Goal: Task Accomplishment & Management: Complete application form

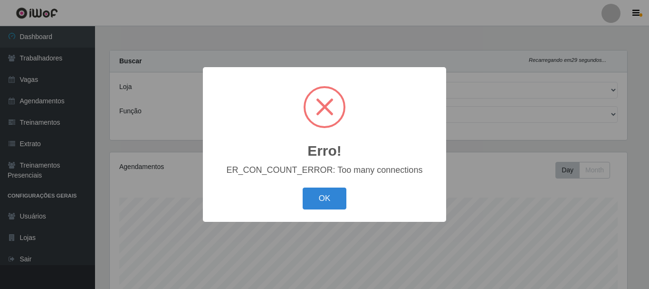
select select "334"
click at [317, 216] on div "Erro! × ER_CON_COUNT_ERROR: Too many connections OK Cancel" at bounding box center [324, 144] width 243 height 154
click at [315, 200] on button "OK" at bounding box center [325, 198] width 44 height 22
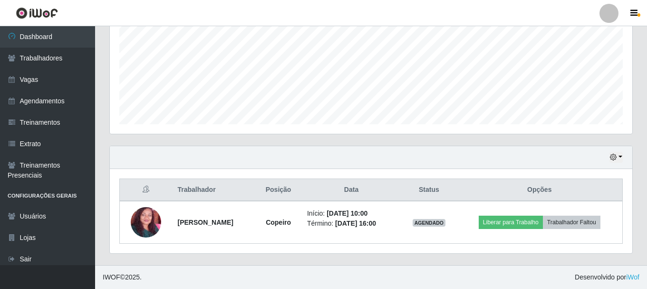
scroll to position [0, 0]
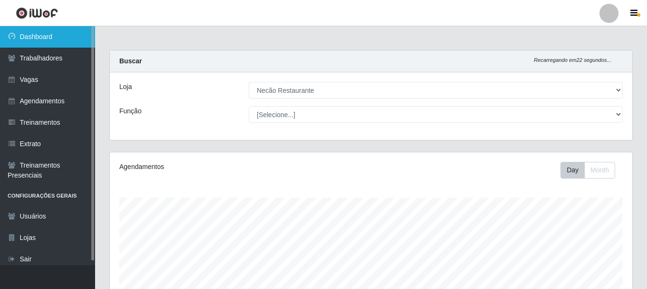
click at [86, 38] on link "Dashboard" at bounding box center [47, 36] width 95 height 21
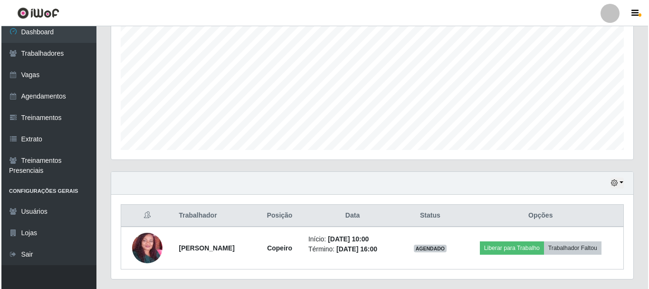
scroll to position [216, 0]
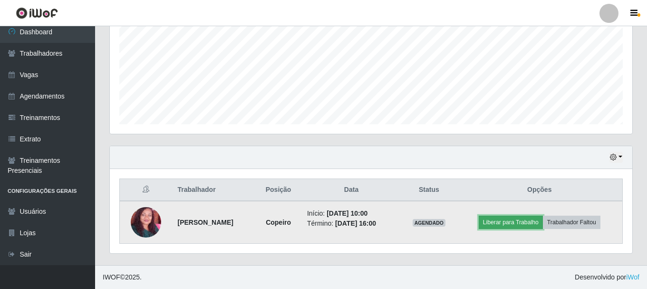
click at [521, 216] on button "Liberar para Trabalho" at bounding box center [511, 221] width 64 height 13
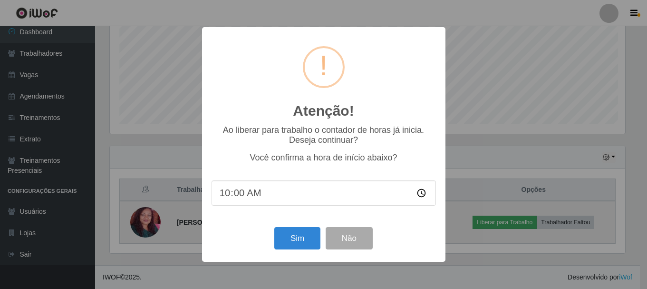
scroll to position [197, 518]
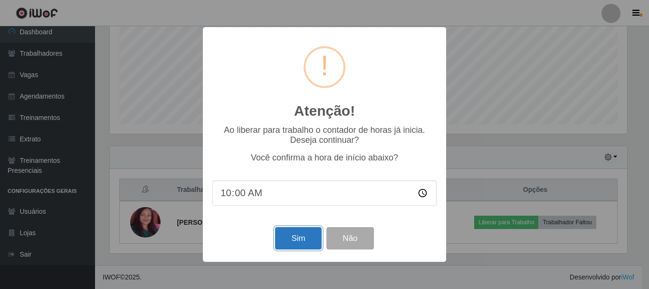
click at [306, 246] on button "Sim" at bounding box center [298, 238] width 46 height 22
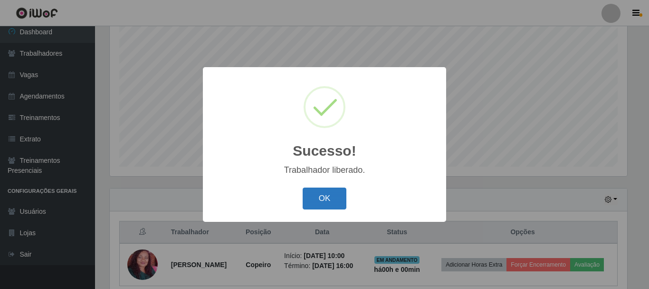
click at [332, 205] on button "OK" at bounding box center [325, 198] width 44 height 22
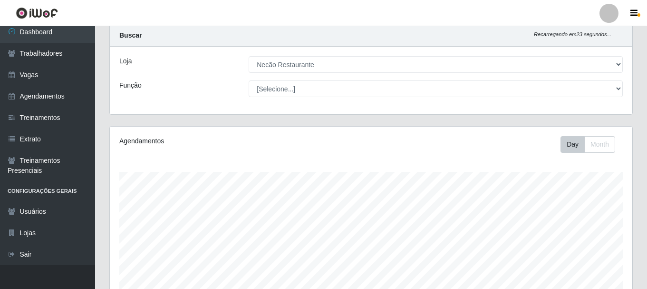
scroll to position [0, 0]
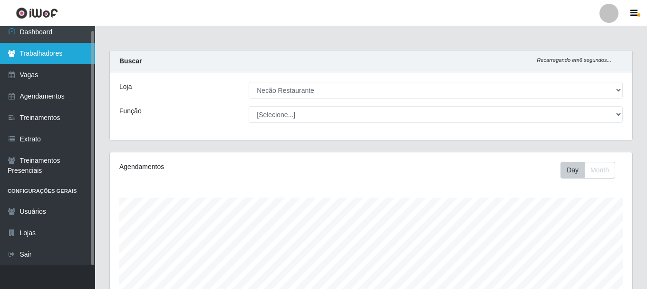
click at [34, 53] on link "Trabalhadores" at bounding box center [47, 53] width 95 height 21
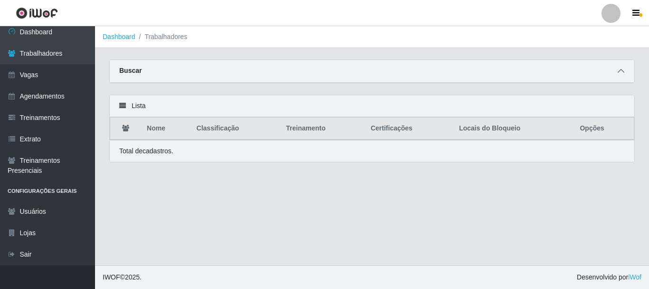
click at [623, 74] on icon at bounding box center [621, 70] width 7 height 7
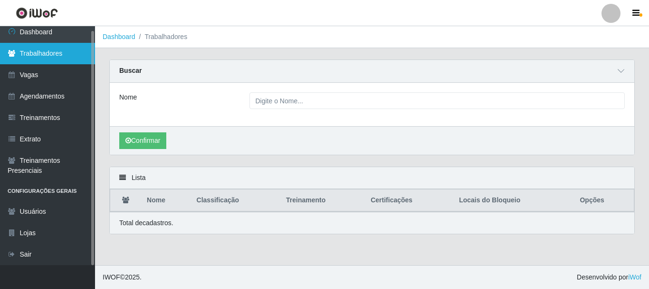
click at [54, 55] on link "Trabalhadores" at bounding box center [47, 53] width 95 height 21
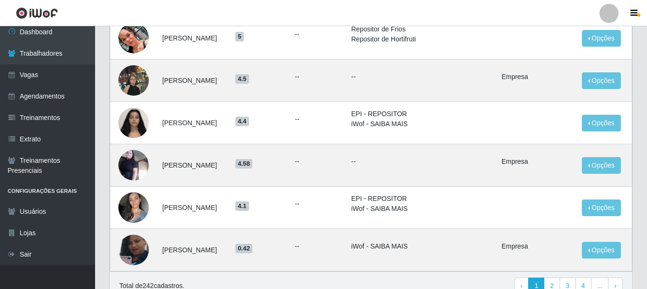
scroll to position [801, 0]
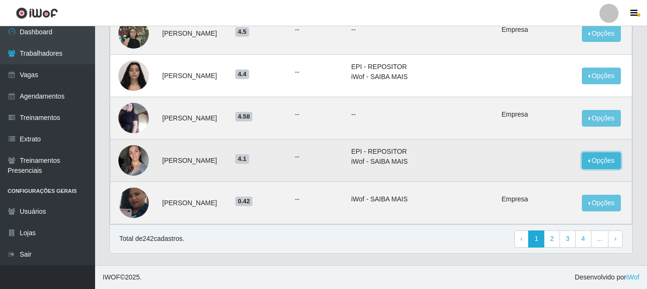
click at [590, 161] on button "Opções" at bounding box center [601, 160] width 39 height 17
click at [603, 160] on button "Opções" at bounding box center [601, 160] width 39 height 17
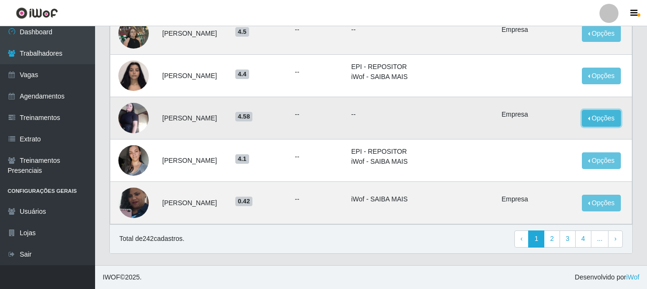
click at [602, 113] on button "Opções" at bounding box center [601, 118] width 39 height 17
click at [565, 101] on td "Empresa" at bounding box center [536, 118] width 80 height 42
drag, startPoint x: 516, startPoint y: 113, endPoint x: 558, endPoint y: 113, distance: 41.8
click at [558, 113] on li "Empresa" at bounding box center [535, 114] width 69 height 10
click at [539, 117] on li "Empresa" at bounding box center [535, 114] width 69 height 10
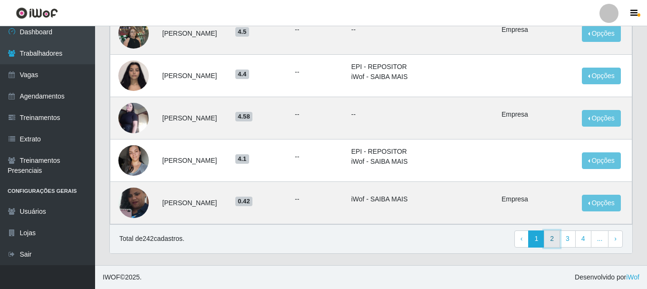
click at [555, 242] on link "2" at bounding box center [552, 238] width 16 height 17
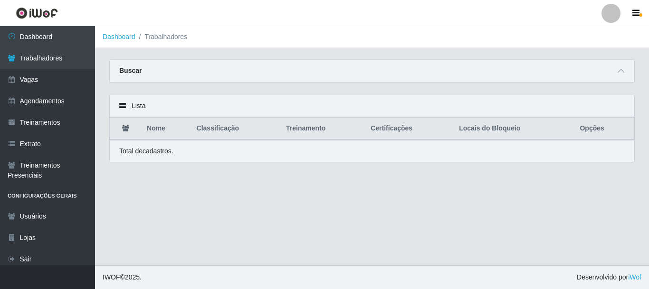
click at [124, 102] on div "Lista" at bounding box center [372, 106] width 525 height 22
click at [124, 104] on icon at bounding box center [122, 105] width 7 height 7
click at [121, 106] on icon at bounding box center [122, 105] width 7 height 7
click at [625, 75] on span at bounding box center [621, 71] width 11 height 11
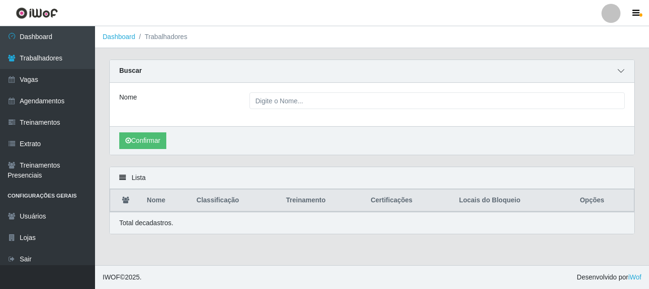
click at [625, 75] on span at bounding box center [621, 71] width 11 height 11
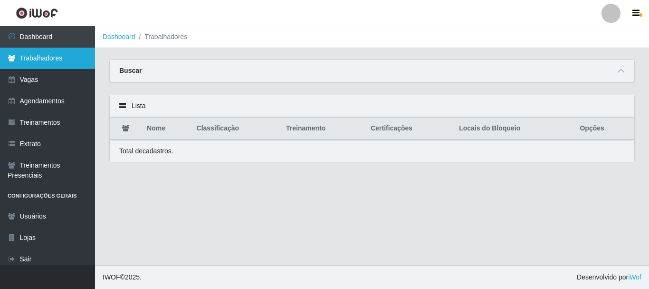
click at [52, 51] on link "Trabalhadores" at bounding box center [47, 58] width 95 height 21
click at [27, 58] on link "Trabalhadores" at bounding box center [47, 58] width 95 height 21
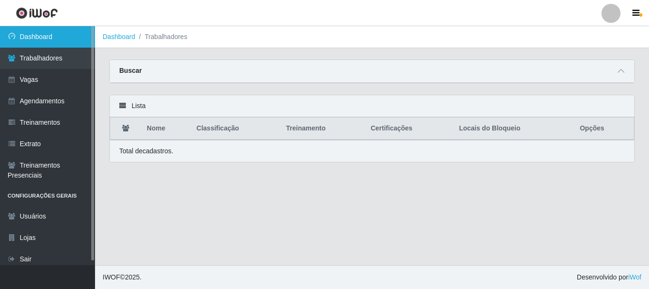
click at [68, 32] on link "Dashboard" at bounding box center [47, 36] width 95 height 21
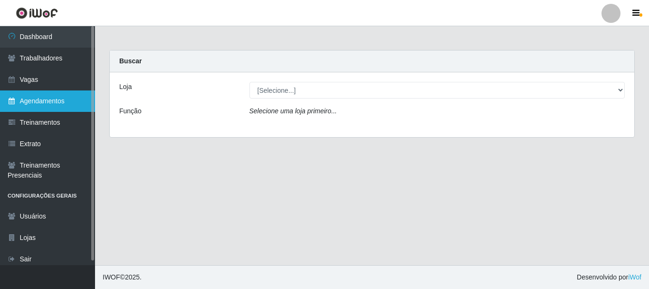
click at [45, 102] on link "Agendamentos" at bounding box center [47, 100] width 95 height 21
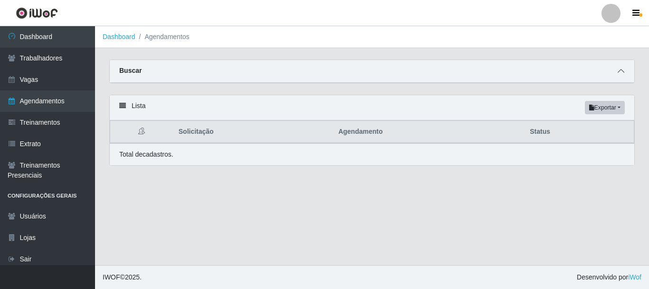
click at [618, 70] on icon at bounding box center [621, 70] width 7 height 7
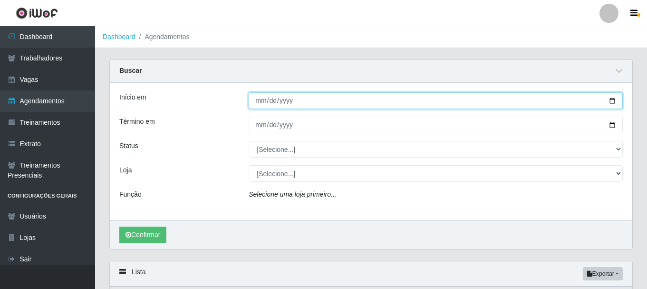
click at [347, 100] on input "Início em" at bounding box center [436, 100] width 374 height 17
click at [612, 101] on input "Início em" at bounding box center [436, 100] width 374 height 17
type input "2025-08-15"
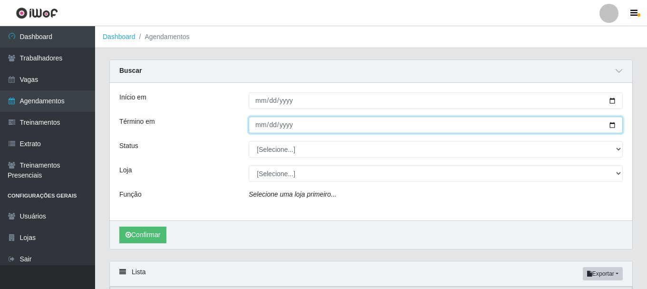
click at [613, 127] on input "Término em" at bounding box center [436, 124] width 374 height 17
type input "2025-08-15"
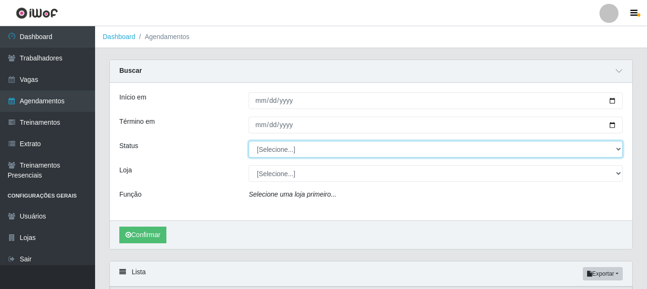
click at [598, 153] on select "[Selecione...] AGENDADO AGUARDANDO LIBERAR EM ANDAMENTO EM REVISÃO FINALIZADO C…" at bounding box center [436, 149] width 374 height 17
select select "AGENDADO"
click at [249, 141] on select "[Selecione...] AGENDADO AGUARDANDO LIBERAR EM ANDAMENTO EM REVISÃO FINALIZADO C…" at bounding box center [436, 149] width 374 height 17
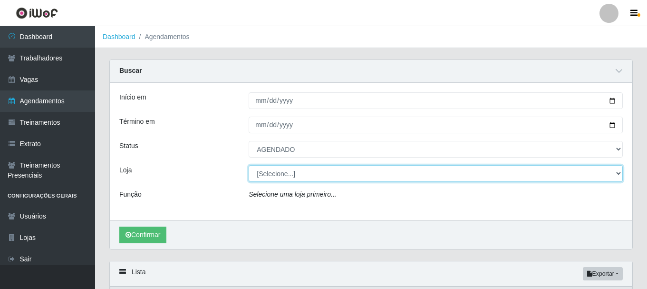
click at [610, 173] on select "[Selecione...] Necão Restaurante" at bounding box center [436, 173] width 374 height 17
select select "334"
click at [249, 165] on select "[Selecione...] Necão Restaurante" at bounding box center [436, 173] width 374 height 17
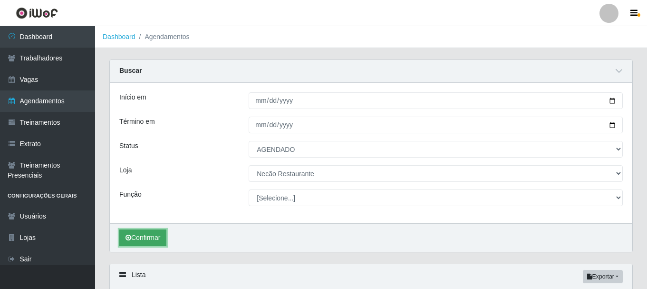
click at [163, 238] on button "Confirmar" at bounding box center [142, 237] width 47 height 17
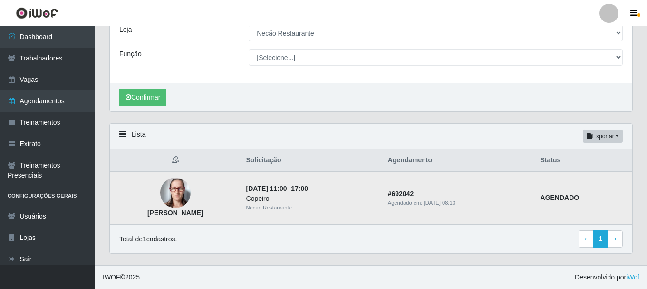
click at [169, 198] on img at bounding box center [175, 192] width 30 height 30
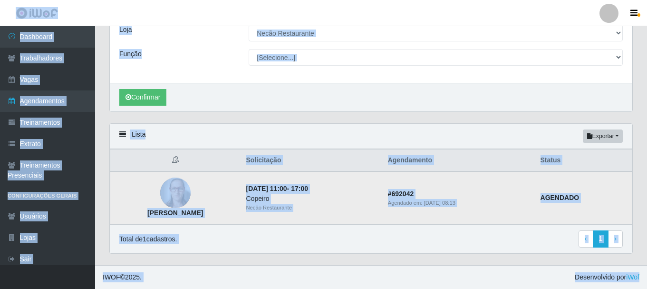
click at [169, 198] on img at bounding box center [175, 192] width 30 height 30
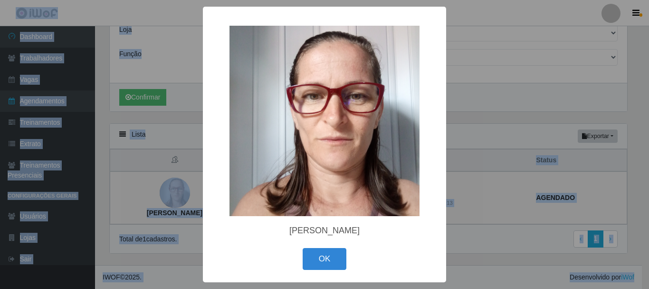
click at [169, 196] on div "× Ester Moreira da Silva OK Cancel" at bounding box center [324, 144] width 649 height 289
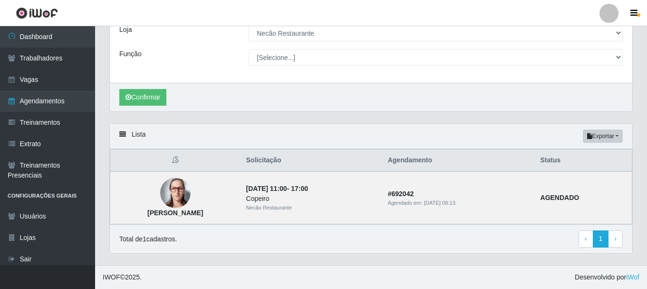
scroll to position [0, 0]
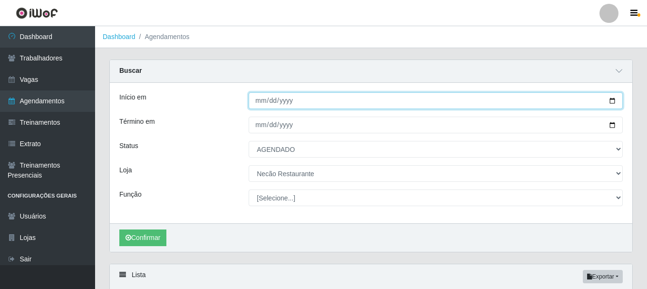
click at [612, 102] on input "2025-08-15" at bounding box center [436, 100] width 374 height 17
type input "2025-08-16"
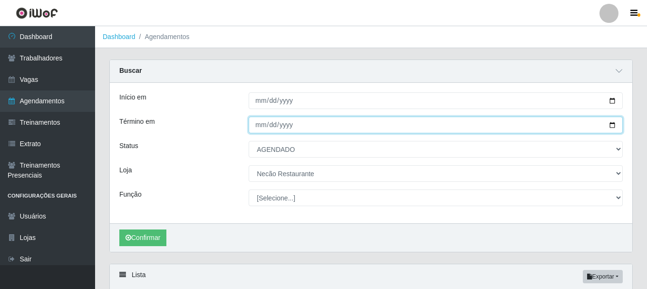
click at [611, 127] on input "2025-08-15" at bounding box center [436, 124] width 374 height 17
type input "2025-08-16"
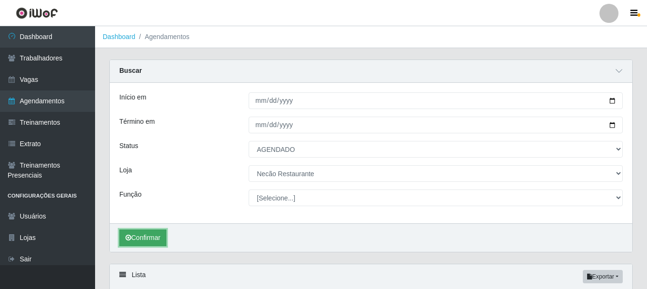
click at [152, 236] on button "Confirmar" at bounding box center [142, 237] width 47 height 17
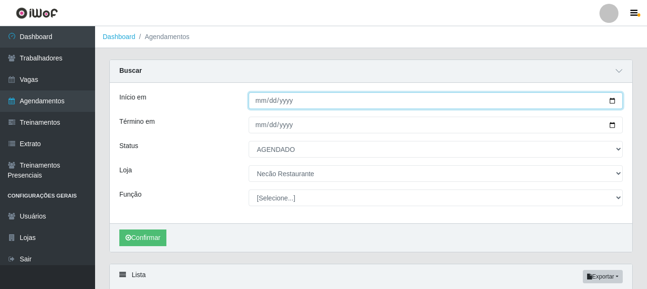
click at [611, 102] on input "2025-08-16" at bounding box center [436, 100] width 374 height 17
type input "2025-08-17"
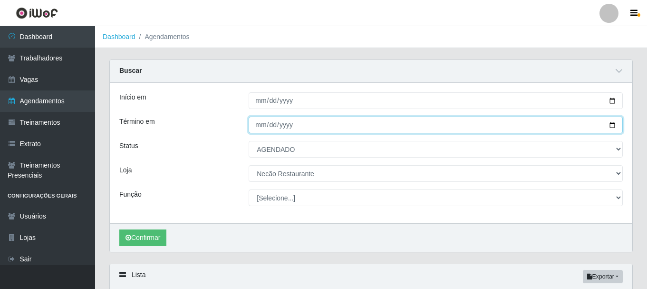
click at [612, 126] on input "2025-08-16" at bounding box center [436, 124] width 374 height 17
type input "2025-08-17"
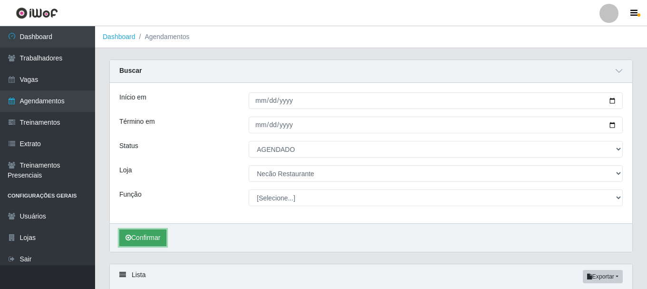
click at [152, 233] on button "Confirmar" at bounding box center [142, 237] width 47 height 17
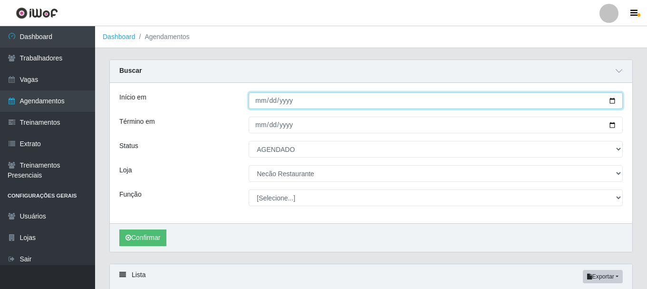
click at [610, 100] on input "2025-08-17" at bounding box center [436, 100] width 374 height 17
type input "2025-08-18"
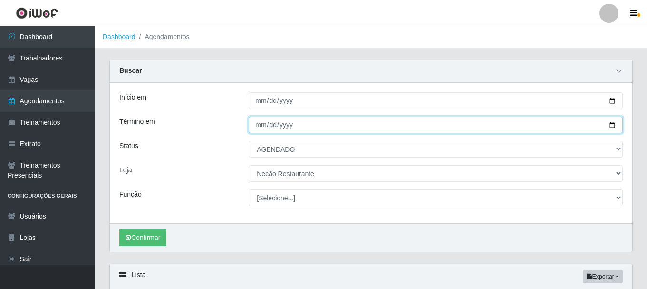
click at [613, 127] on input "2025-08-17" at bounding box center [436, 124] width 374 height 17
type input "2025-08-18"
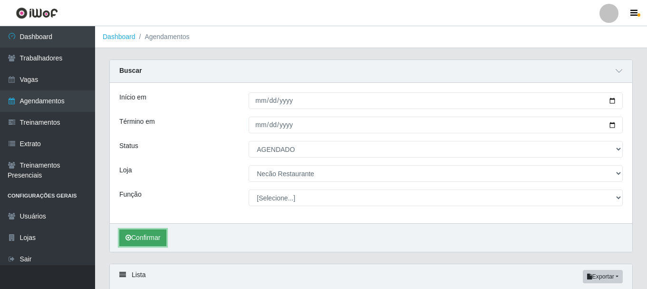
click at [148, 236] on button "Confirmar" at bounding box center [142, 237] width 47 height 17
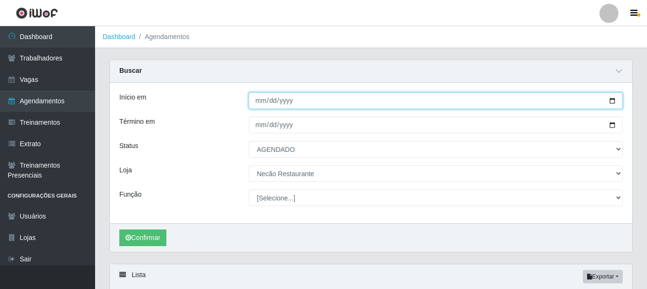
click at [610, 101] on input "2025-08-18" at bounding box center [436, 100] width 374 height 17
type input "2025-08-19"
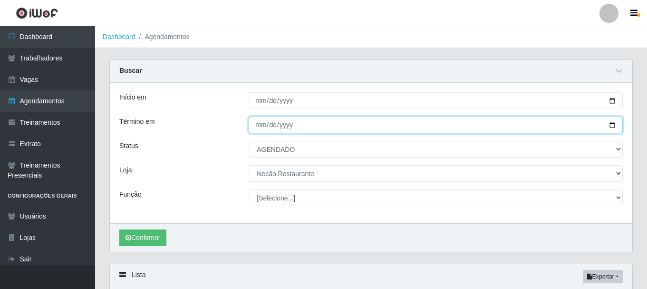
click at [611, 126] on input "2025-08-18" at bounding box center [436, 124] width 374 height 17
type input "2025-08-19"
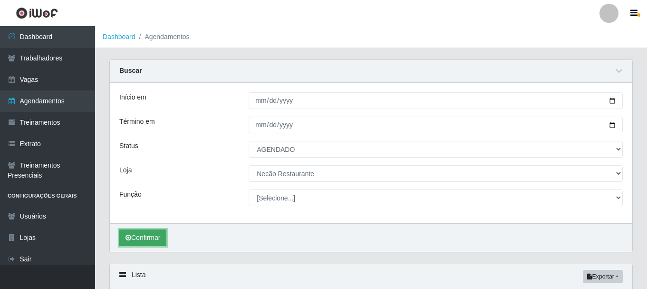
click at [146, 241] on button "Confirmar" at bounding box center [142, 237] width 47 height 17
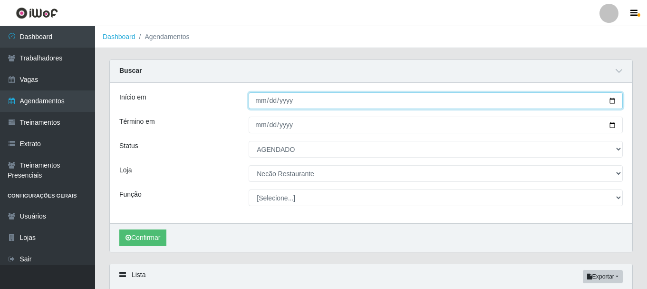
click at [611, 101] on input "2025-08-19" at bounding box center [436, 100] width 374 height 17
type input "2025-08-21"
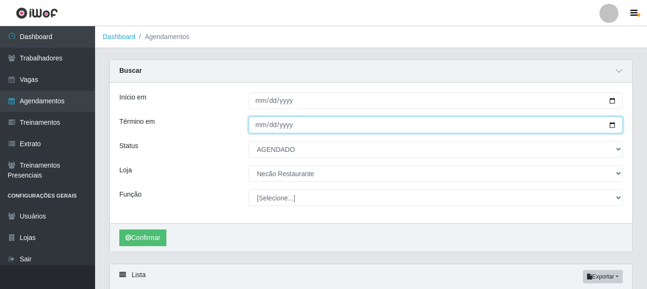
click at [612, 125] on input "2025-08-19" at bounding box center [436, 124] width 374 height 17
type input "2025-08-21"
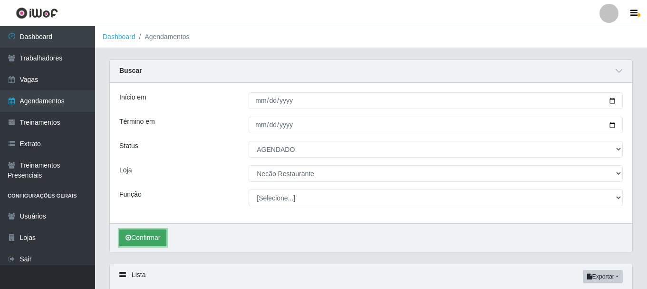
click at [159, 237] on button "Confirmar" at bounding box center [142, 237] width 47 height 17
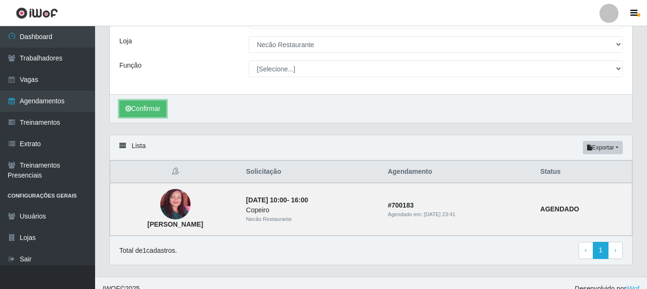
scroll to position [34, 0]
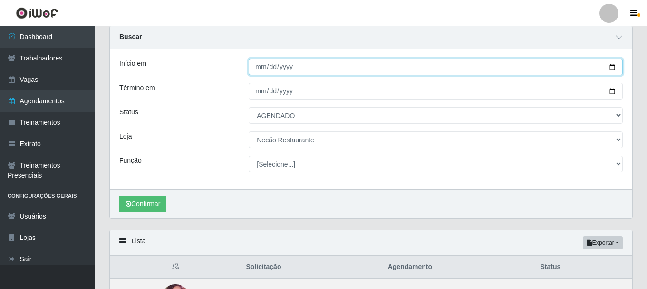
click at [609, 69] on input "2025-08-21" at bounding box center [436, 66] width 374 height 17
type input "2025-08-22"
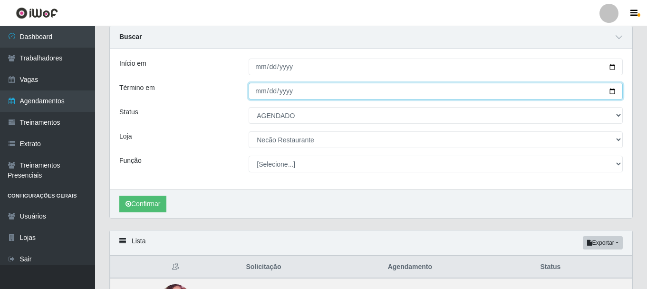
click at [611, 91] on input "2025-08-21" at bounding box center [436, 91] width 374 height 17
type input "2025-08-22"
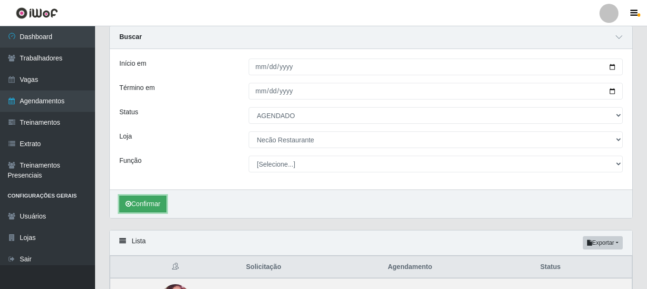
click at [163, 203] on button "Confirmar" at bounding box center [142, 203] width 47 height 17
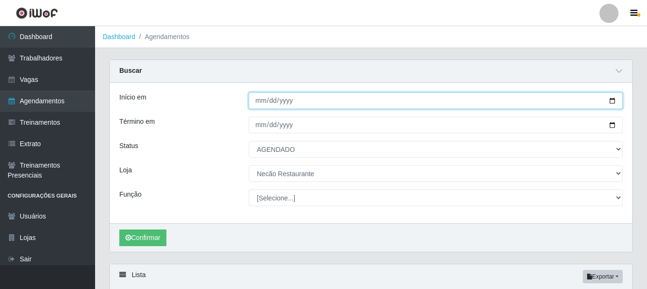
click at [612, 101] on input "2025-08-22" at bounding box center [436, 100] width 374 height 17
type input "2025-08-23"
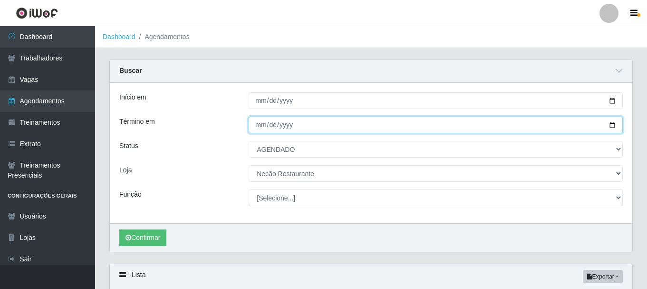
click at [610, 126] on input "2025-08-22" at bounding box center [436, 124] width 374 height 17
type input "2025-08-23"
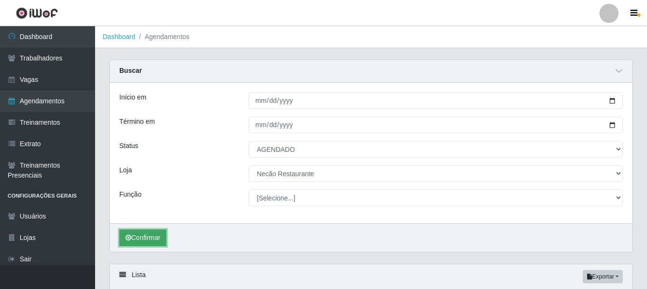
click at [151, 237] on button "Confirmar" at bounding box center [142, 237] width 47 height 17
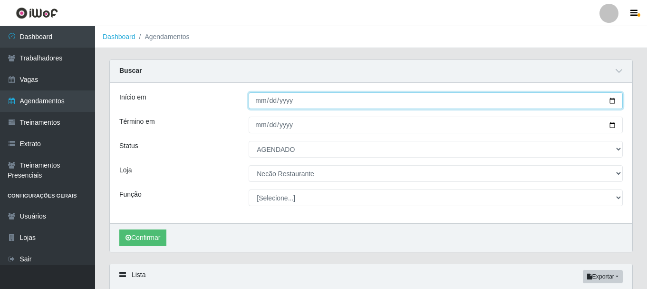
click at [613, 101] on input "2025-08-23" at bounding box center [436, 100] width 374 height 17
type input "2025-08-24"
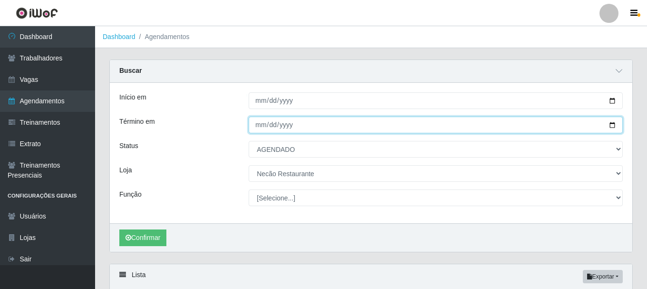
click at [611, 126] on input "2025-08-23" at bounding box center [436, 124] width 374 height 17
type input "2025-08-24"
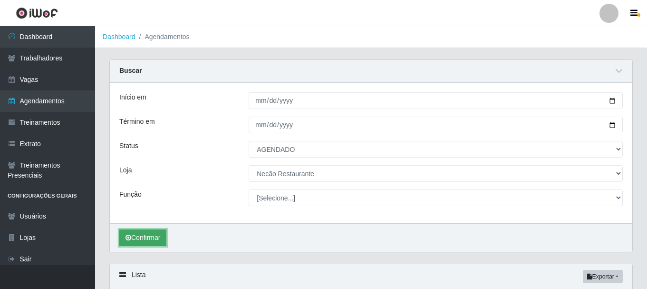
click at [143, 238] on button "Confirmar" at bounding box center [142, 237] width 47 height 17
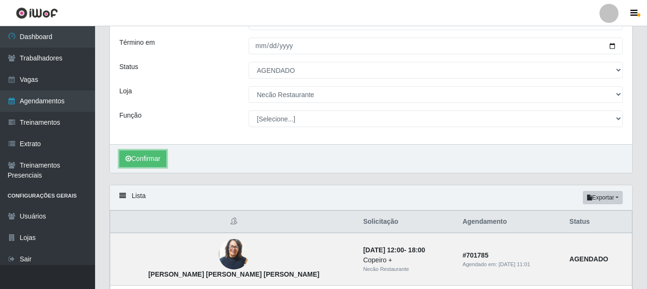
scroll to position [31, 0]
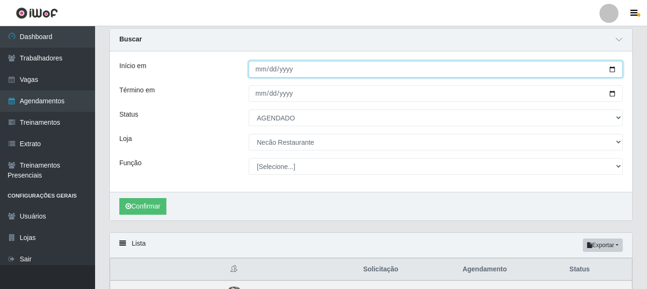
click at [613, 70] on input "2025-08-24" at bounding box center [436, 69] width 374 height 17
type input "2025-08-25"
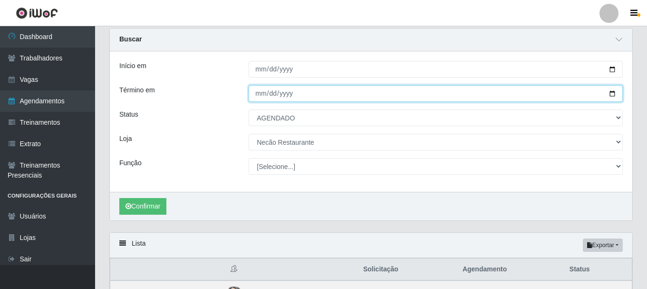
click at [611, 95] on input "2025-08-24" at bounding box center [436, 93] width 374 height 17
type input "2025-08-25"
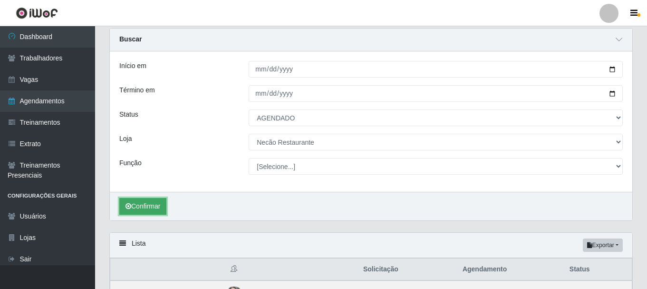
click at [154, 210] on button "Confirmar" at bounding box center [142, 206] width 47 height 17
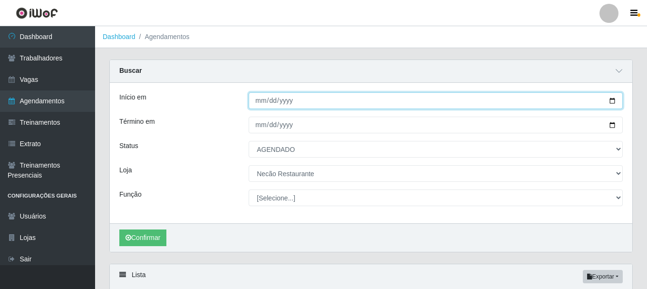
click at [614, 101] on input "2025-08-25" at bounding box center [436, 100] width 374 height 17
type input "2025-08-26"
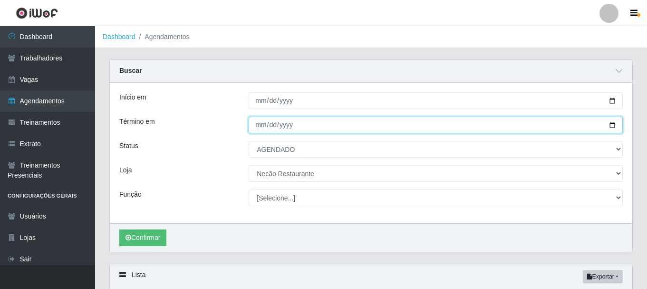
click at [609, 125] on input "2025-08-25" at bounding box center [436, 124] width 374 height 17
type input "2025-08-26"
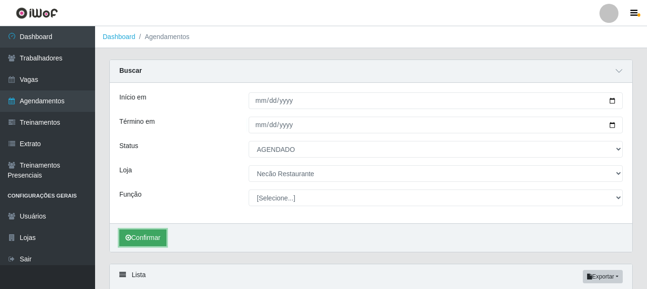
click at [150, 236] on button "Confirmar" at bounding box center [142, 237] width 47 height 17
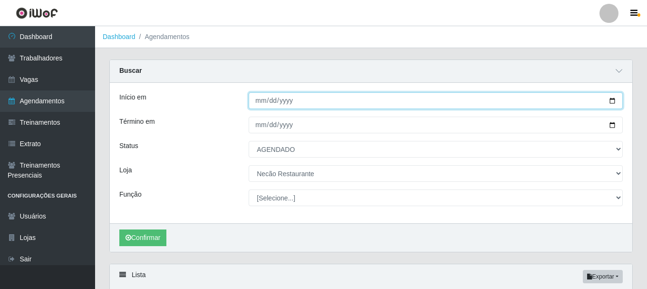
click at [614, 101] on input "2025-08-26" at bounding box center [436, 100] width 374 height 17
type input "2025-08-28"
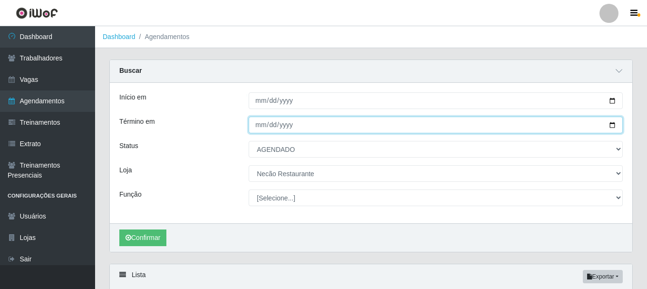
click at [610, 124] on input "2025-08-26" at bounding box center [436, 124] width 374 height 17
type input "2025-08-28"
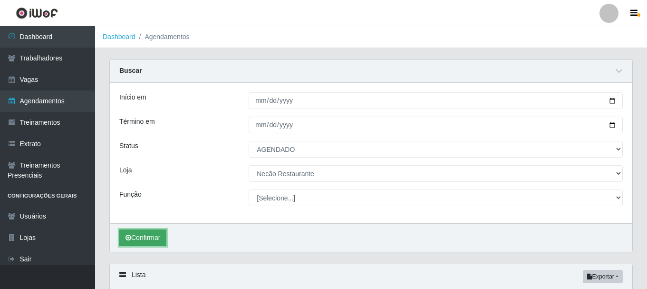
click at [157, 238] on button "Confirmar" at bounding box center [142, 237] width 47 height 17
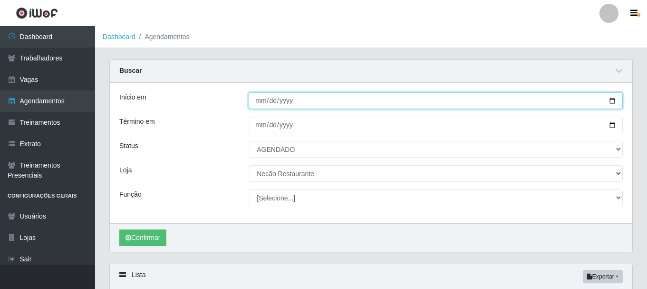
click at [612, 100] on input "2025-08-28" at bounding box center [436, 100] width 374 height 17
type input "2025-08-29"
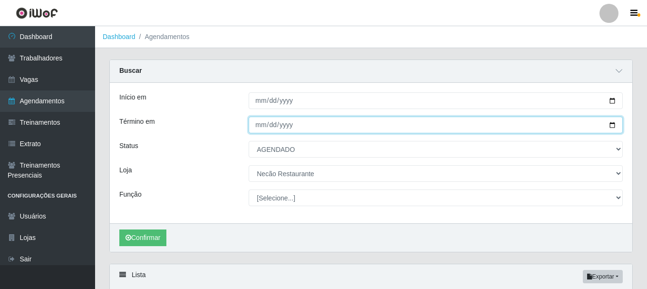
click at [612, 125] on input "2025-08-28" at bounding box center [436, 124] width 374 height 17
type input "2025-08-29"
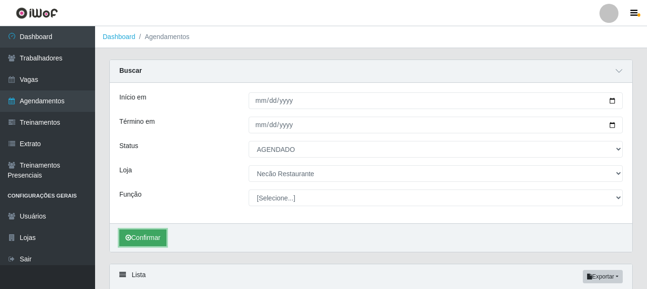
click at [142, 236] on button "Confirmar" at bounding box center [142, 237] width 47 height 17
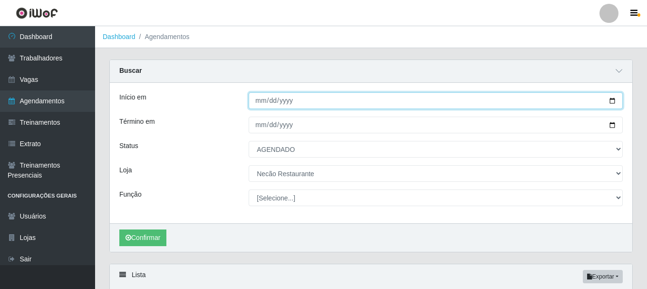
click at [612, 102] on input "2025-08-29" at bounding box center [436, 100] width 374 height 17
type input "2025-08-30"
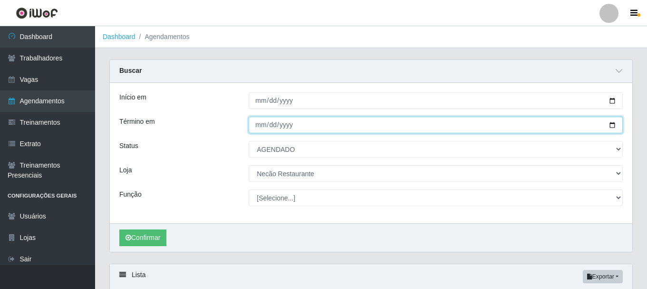
click at [611, 125] on input "2025-08-29" at bounding box center [436, 124] width 374 height 17
type input "2025-08-30"
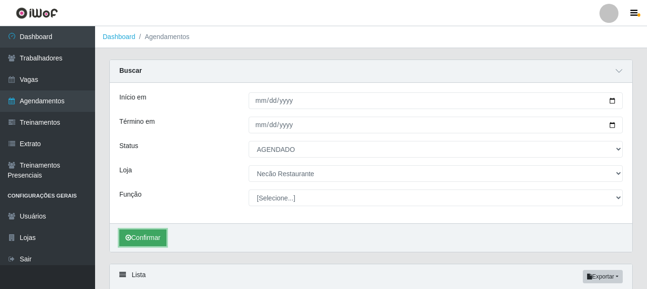
click at [145, 241] on button "Confirmar" at bounding box center [142, 237] width 47 height 17
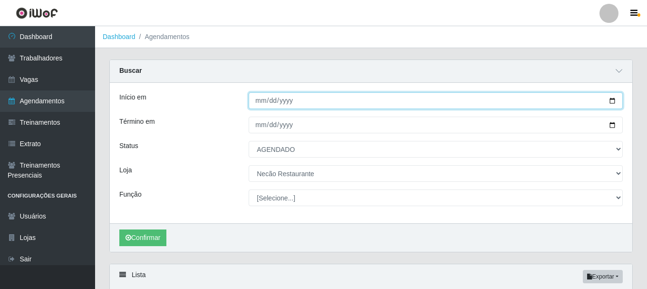
click at [610, 100] on input "2025-08-30" at bounding box center [436, 100] width 374 height 17
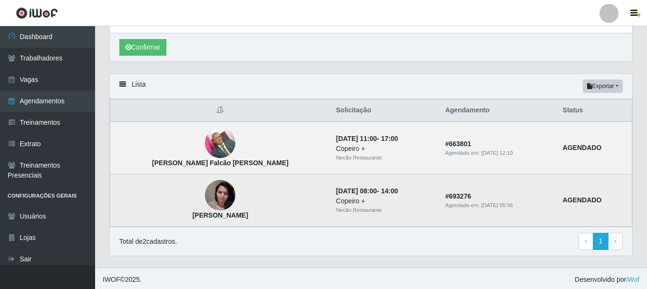
scroll to position [48, 0]
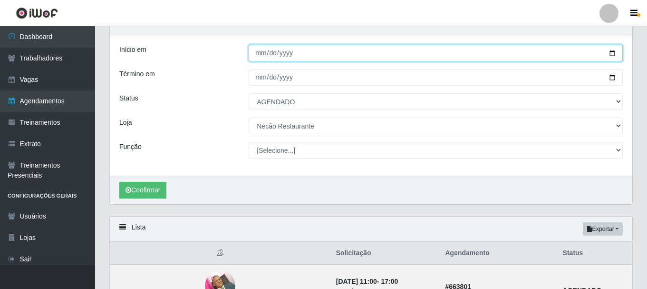
click at [613, 54] on input "2025-08-30" at bounding box center [436, 53] width 374 height 17
type input "2025-08-31"
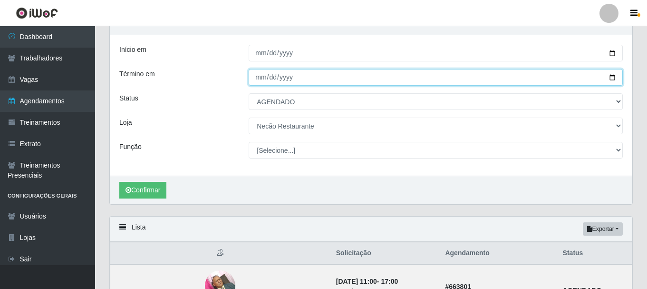
click at [613, 77] on input "2025-08-30" at bounding box center [436, 77] width 374 height 17
type input "2025-08-31"
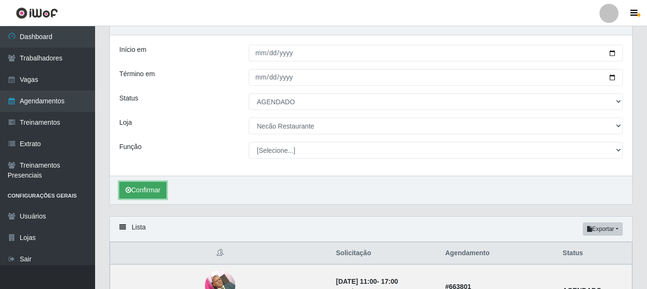
click at [153, 187] on button "Confirmar" at bounding box center [142, 190] width 47 height 17
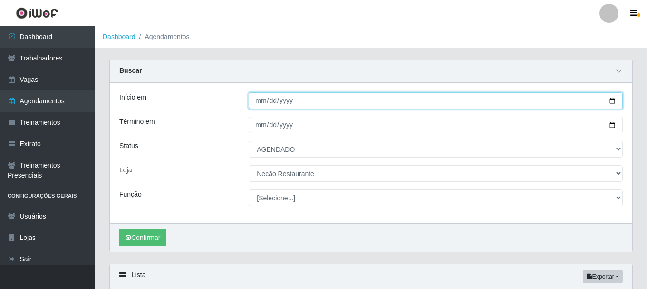
click at [612, 101] on input "2025-08-31" at bounding box center [436, 100] width 374 height 17
type input "2025-09-01"
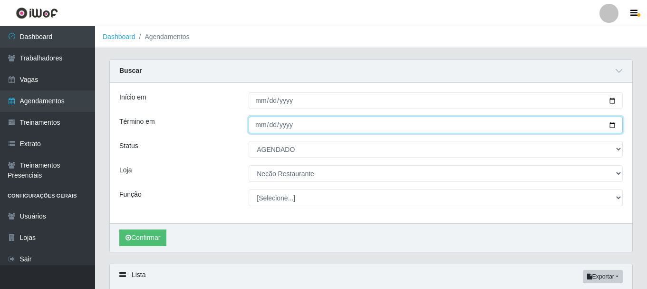
click at [609, 124] on input "2025-08-31" at bounding box center [436, 124] width 374 height 17
type input "2025-09-01"
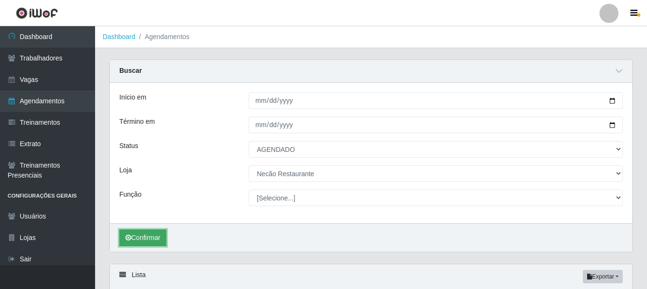
click at [151, 237] on button "Confirmar" at bounding box center [142, 237] width 47 height 17
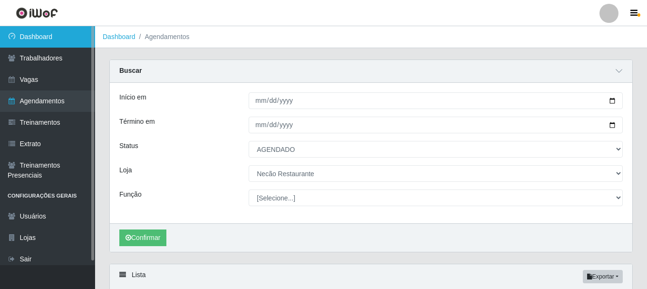
click at [76, 40] on link "Dashboard" at bounding box center [47, 36] width 95 height 21
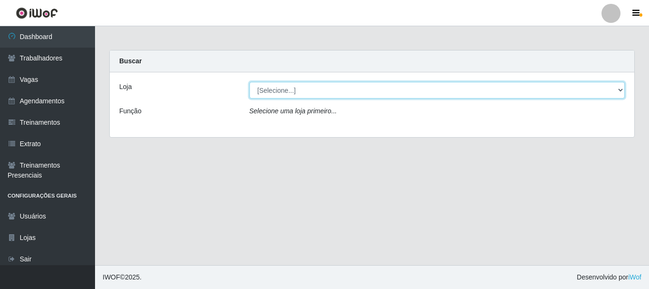
click at [614, 88] on select "[Selecione...] Necão Restaurante" at bounding box center [438, 90] width 376 height 17
select select "334"
click at [250, 82] on select "[Selecione...] Necão Restaurante" at bounding box center [438, 90] width 376 height 17
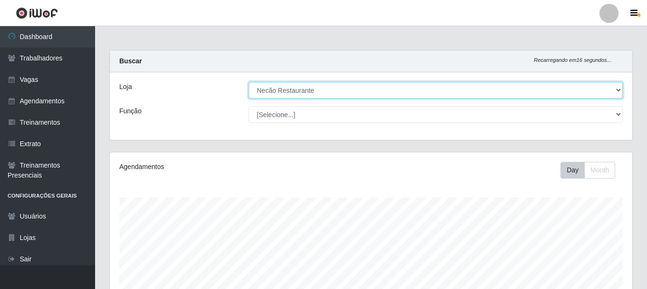
scroll to position [190, 0]
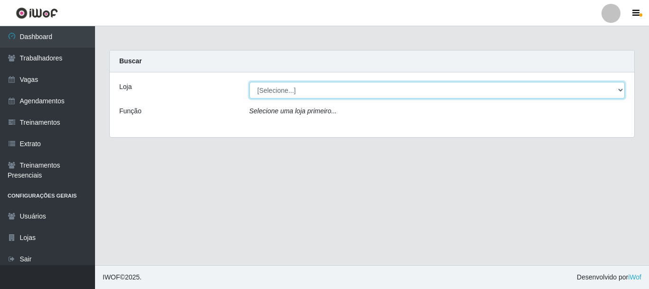
drag, startPoint x: 286, startPoint y: 87, endPoint x: 286, endPoint y: 97, distance: 10.0
click at [286, 87] on select "[Selecione...] Necão Restaurante" at bounding box center [438, 90] width 376 height 17
select select "334"
click at [250, 82] on select "[Selecione...] Necão Restaurante" at bounding box center [438, 90] width 376 height 17
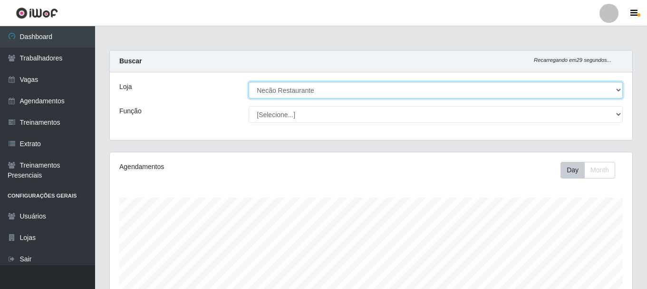
scroll to position [197, 522]
